Goal: Task Accomplishment & Management: Manage account settings

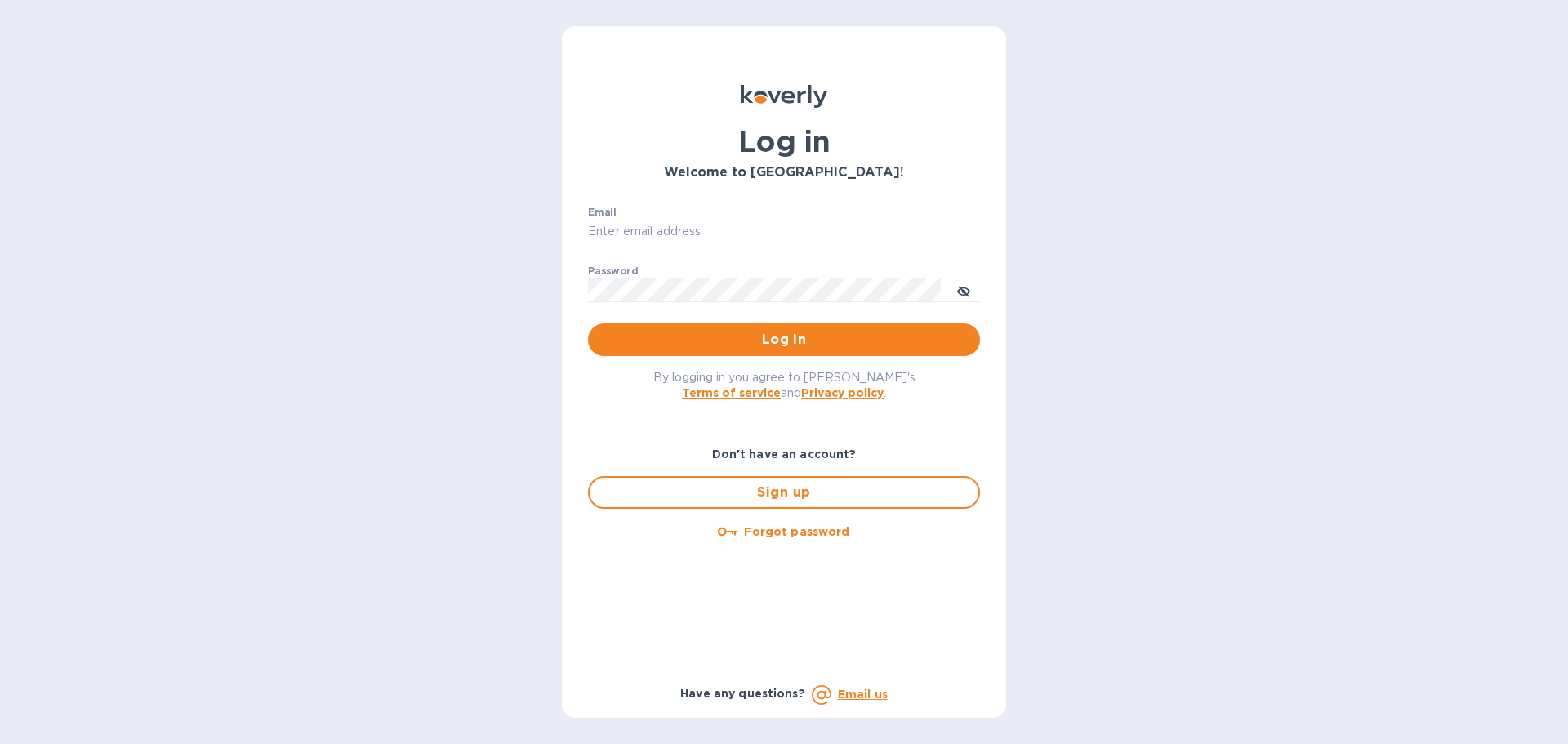
click at [850, 230] on input "Email" at bounding box center [784, 232] width 392 height 24
type input "[EMAIL_ADDRESS][DOMAIN_NAME]"
click at [588, 324] on button "Log in" at bounding box center [784, 339] width 392 height 32
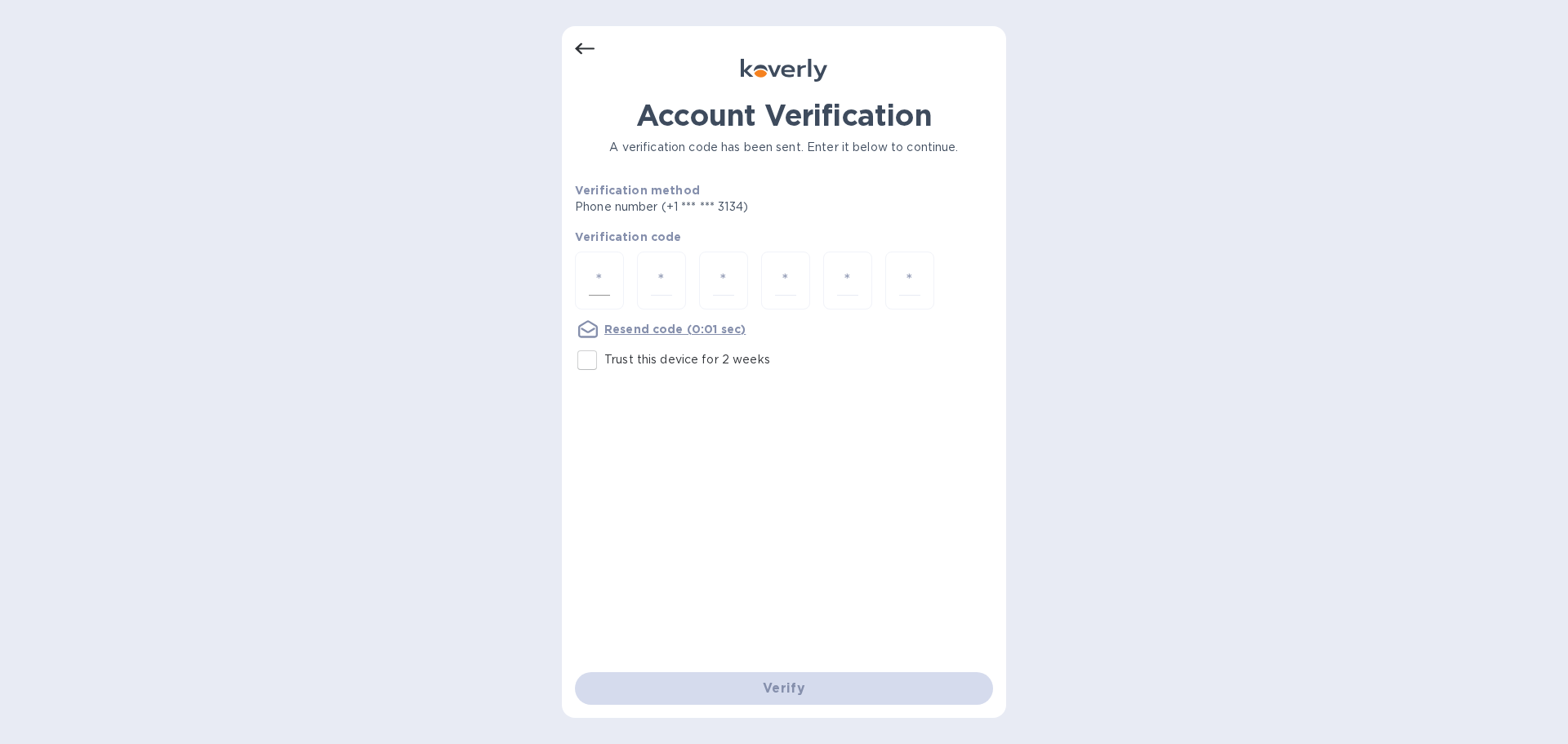
click at [605, 270] on input "number" at bounding box center [600, 280] width 22 height 30
type input "7"
type input "4"
type input "5"
type input "6"
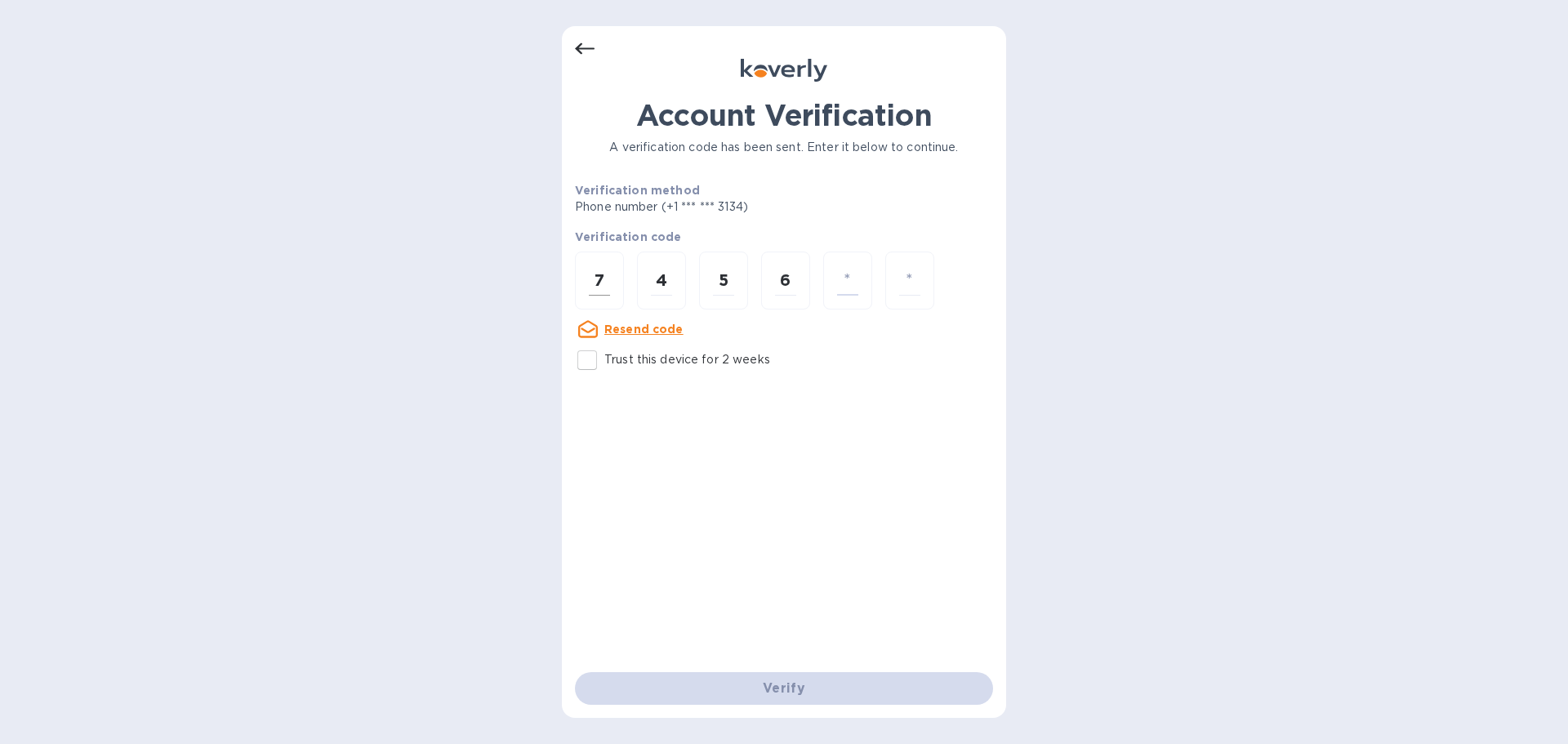
type input "4"
type input "5"
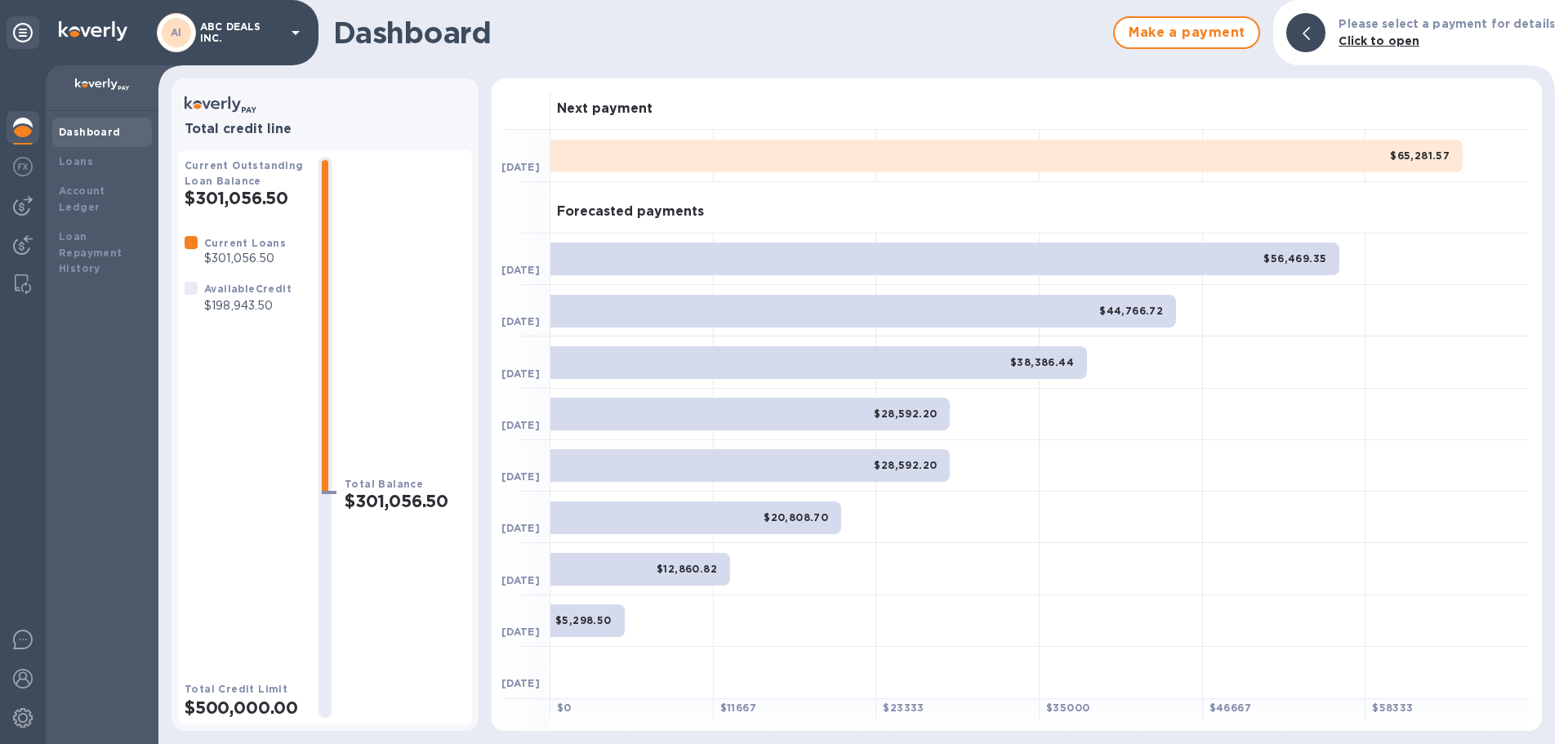
click at [229, 290] on b "Available Credit" at bounding box center [247, 288] width 87 height 13
